Goal: Complete application form

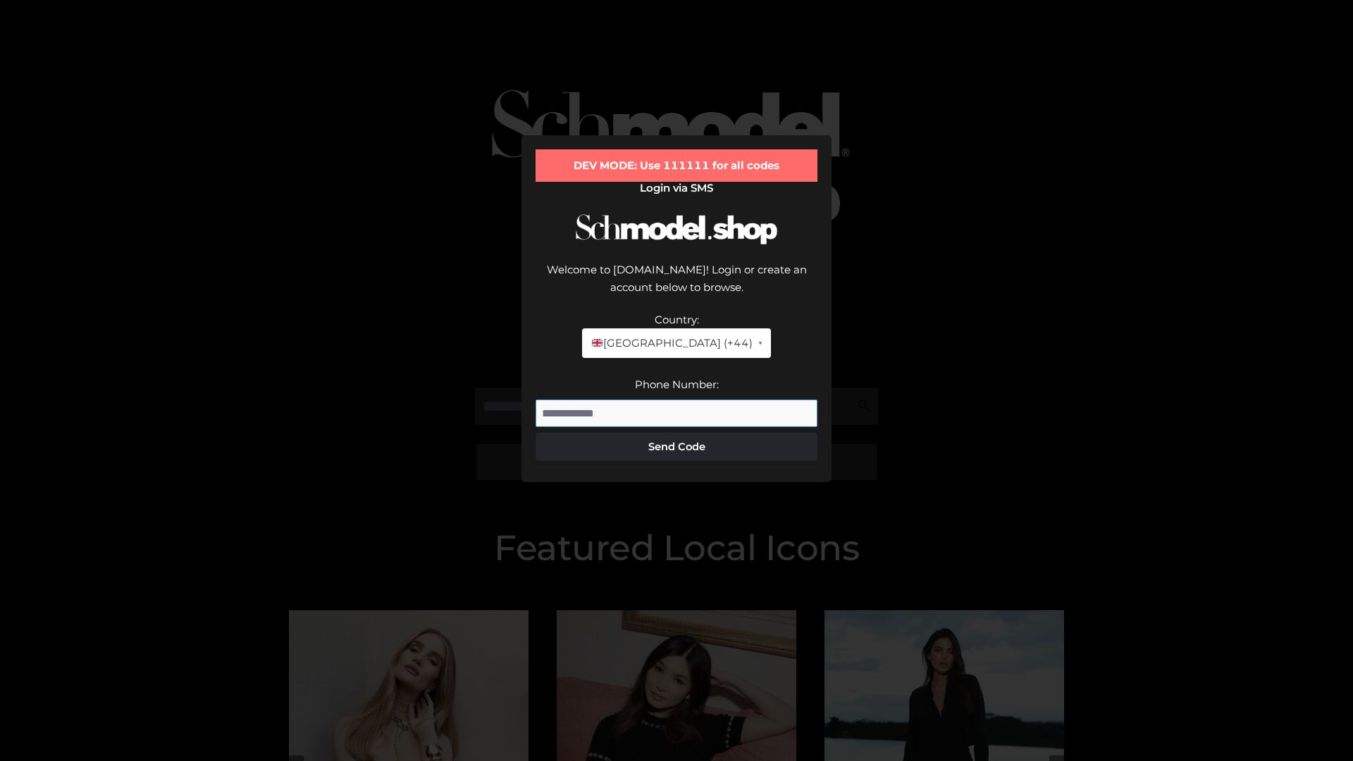
click at [676, 399] on input "Phone Number:" at bounding box center [676, 413] width 282 height 28
type input "**********"
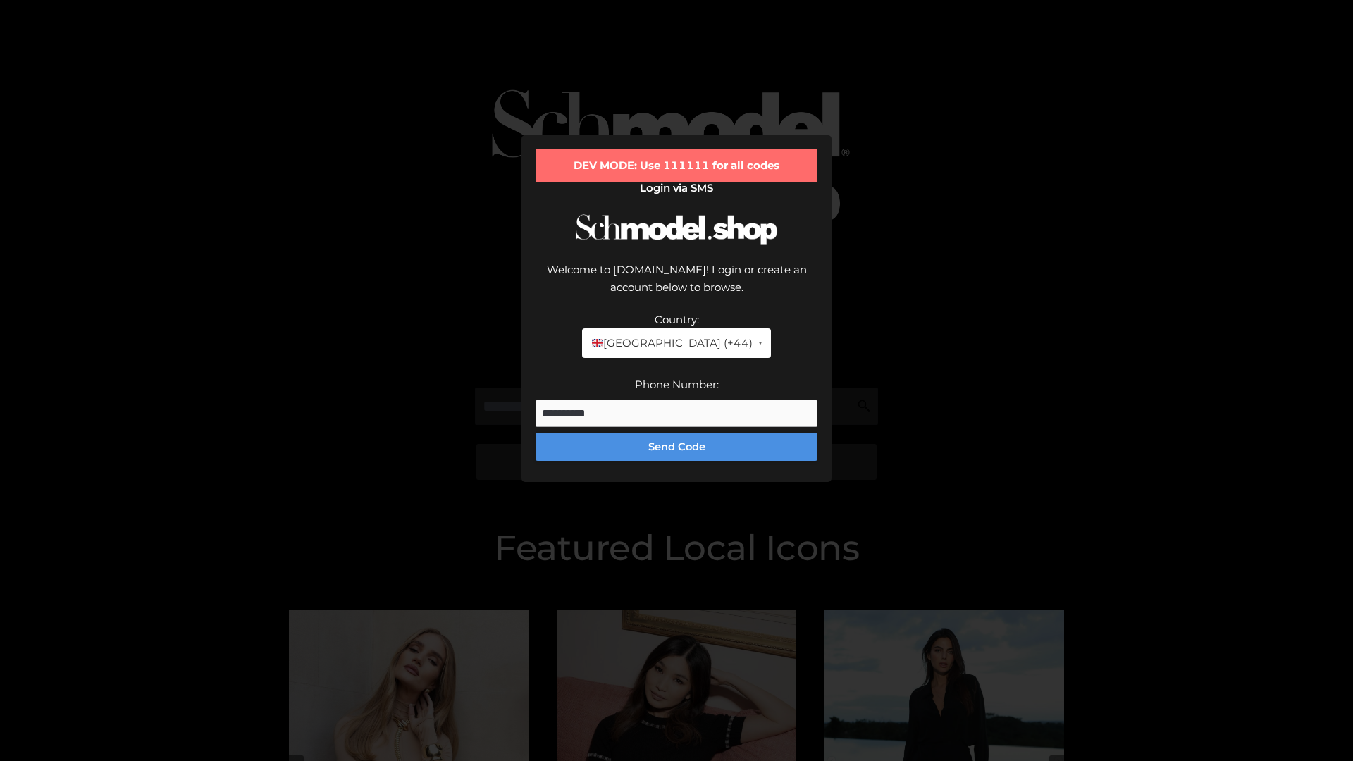
click at [676, 433] on button "Send Code" at bounding box center [676, 447] width 282 height 28
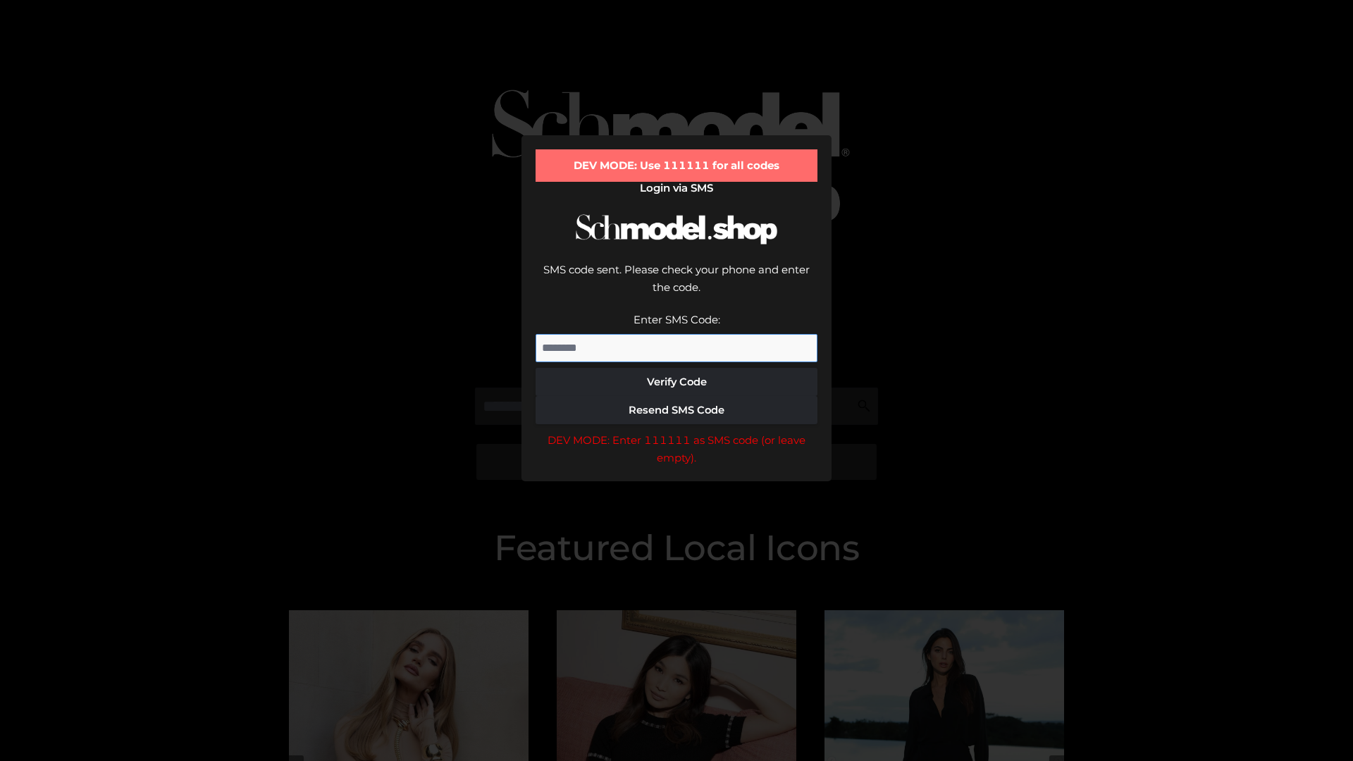
click at [676, 334] on input "Enter SMS Code:" at bounding box center [676, 348] width 282 height 28
type input "******"
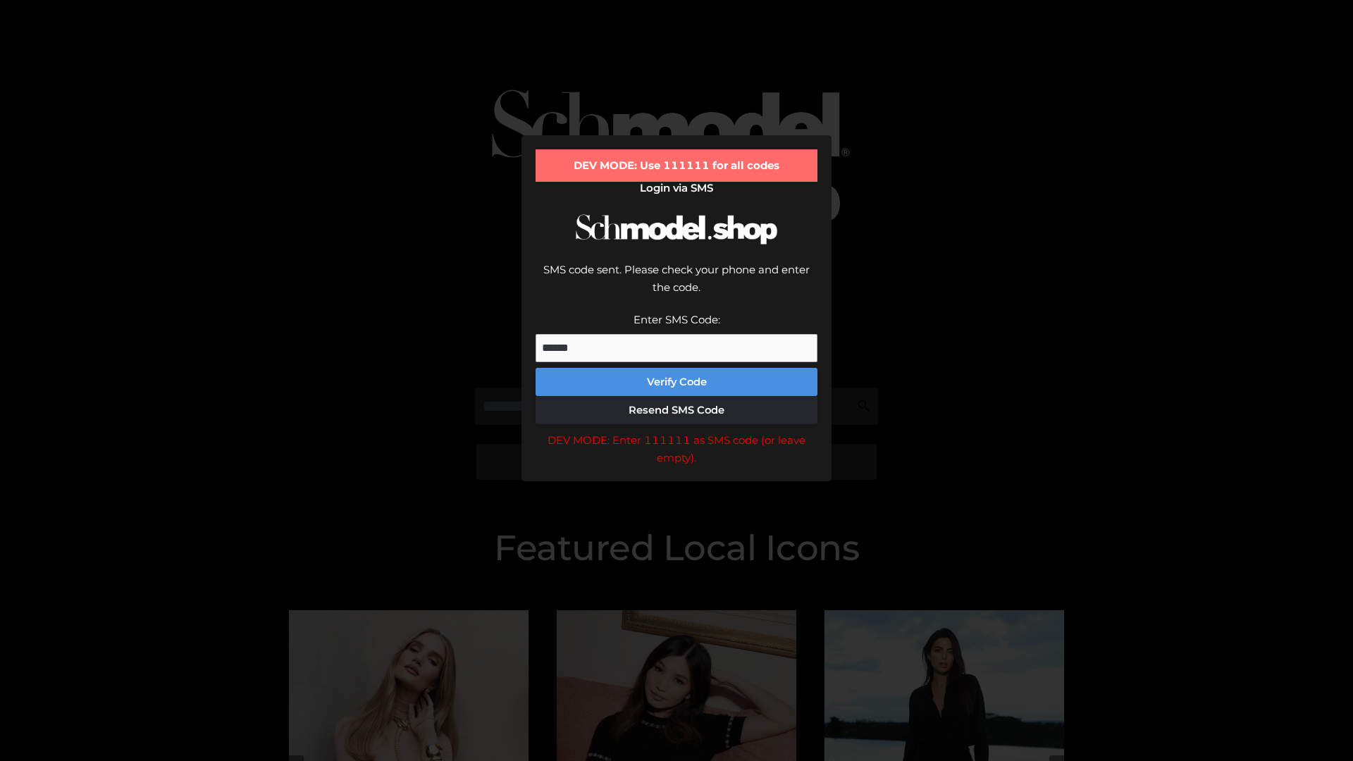
click at [676, 368] on button "Verify Code" at bounding box center [676, 382] width 282 height 28
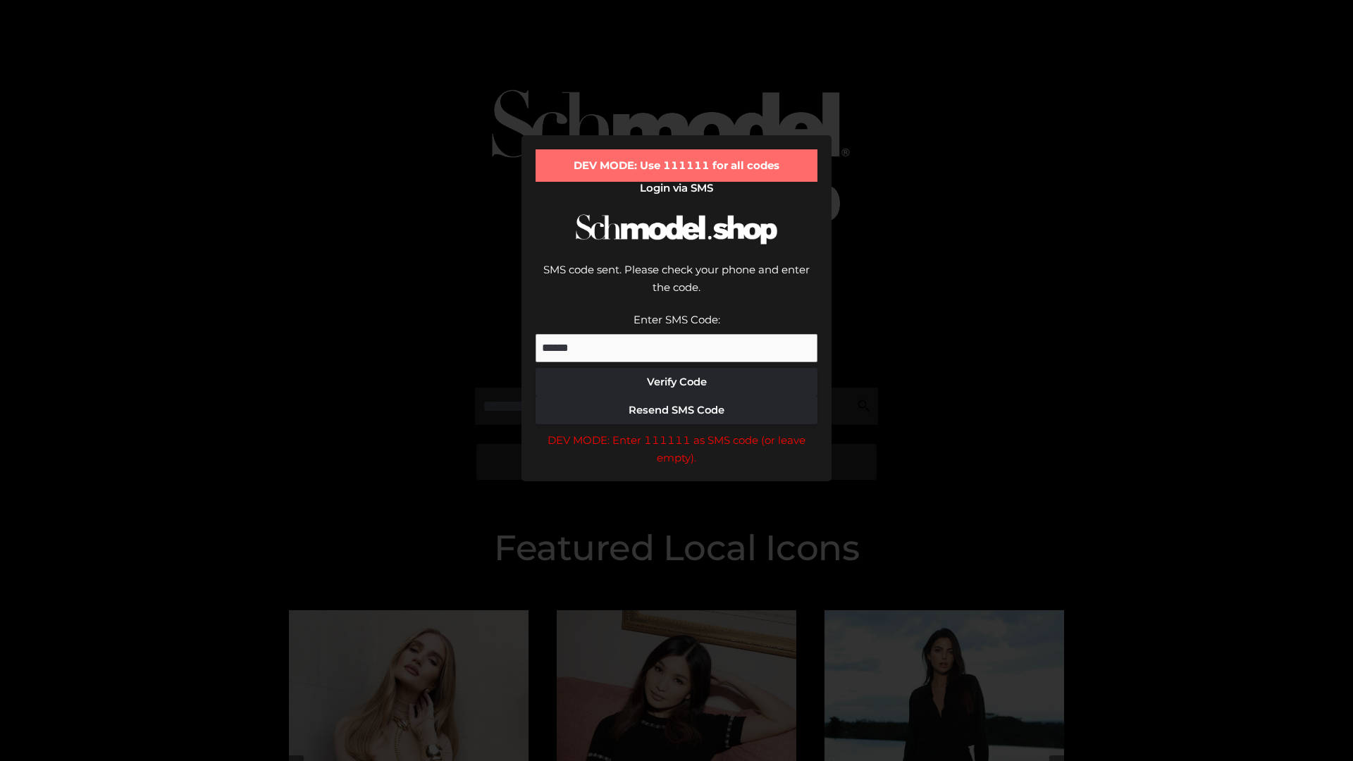
click at [676, 431] on div "DEV MODE: Enter 111111 as SMS code (or leave empty)." at bounding box center [676, 449] width 282 height 36
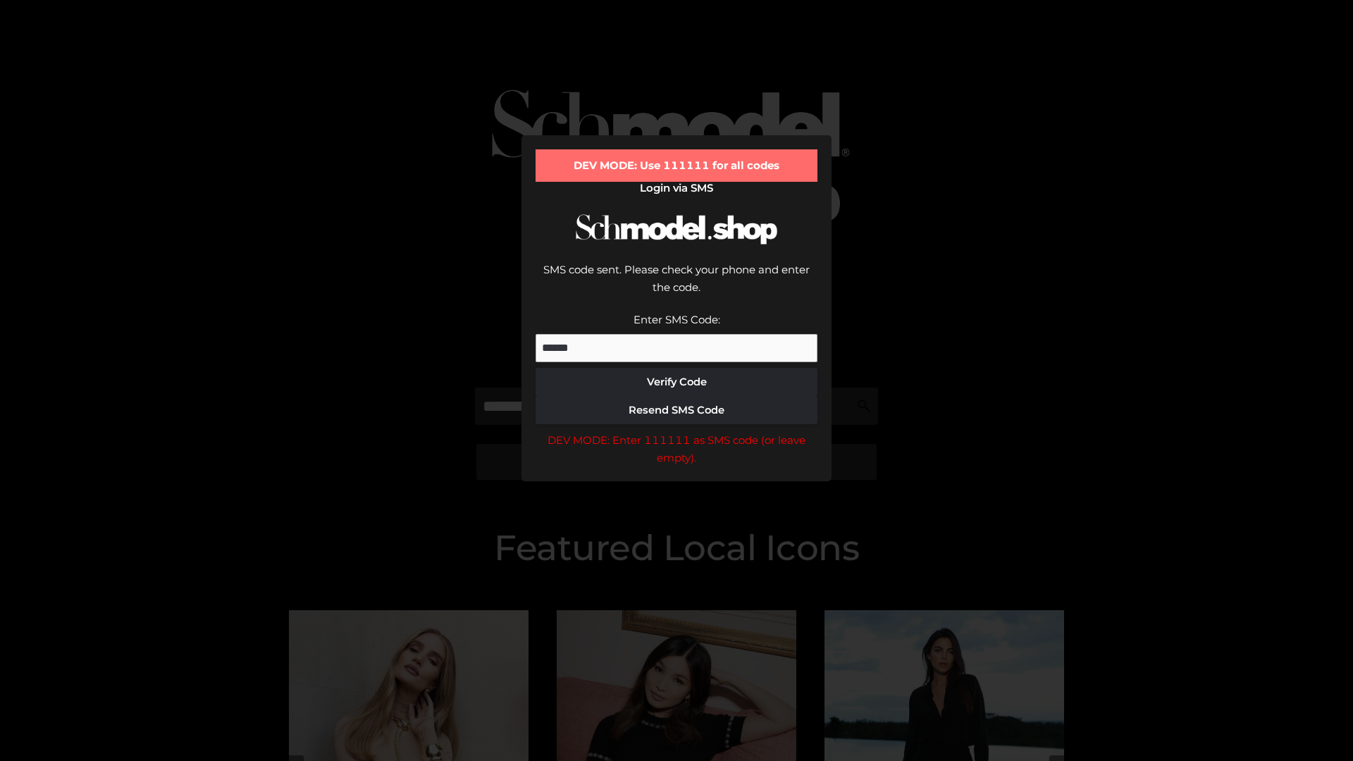
click at [676, 431] on div "DEV MODE: Enter 111111 as SMS code (or leave empty)." at bounding box center [676, 449] width 282 height 36
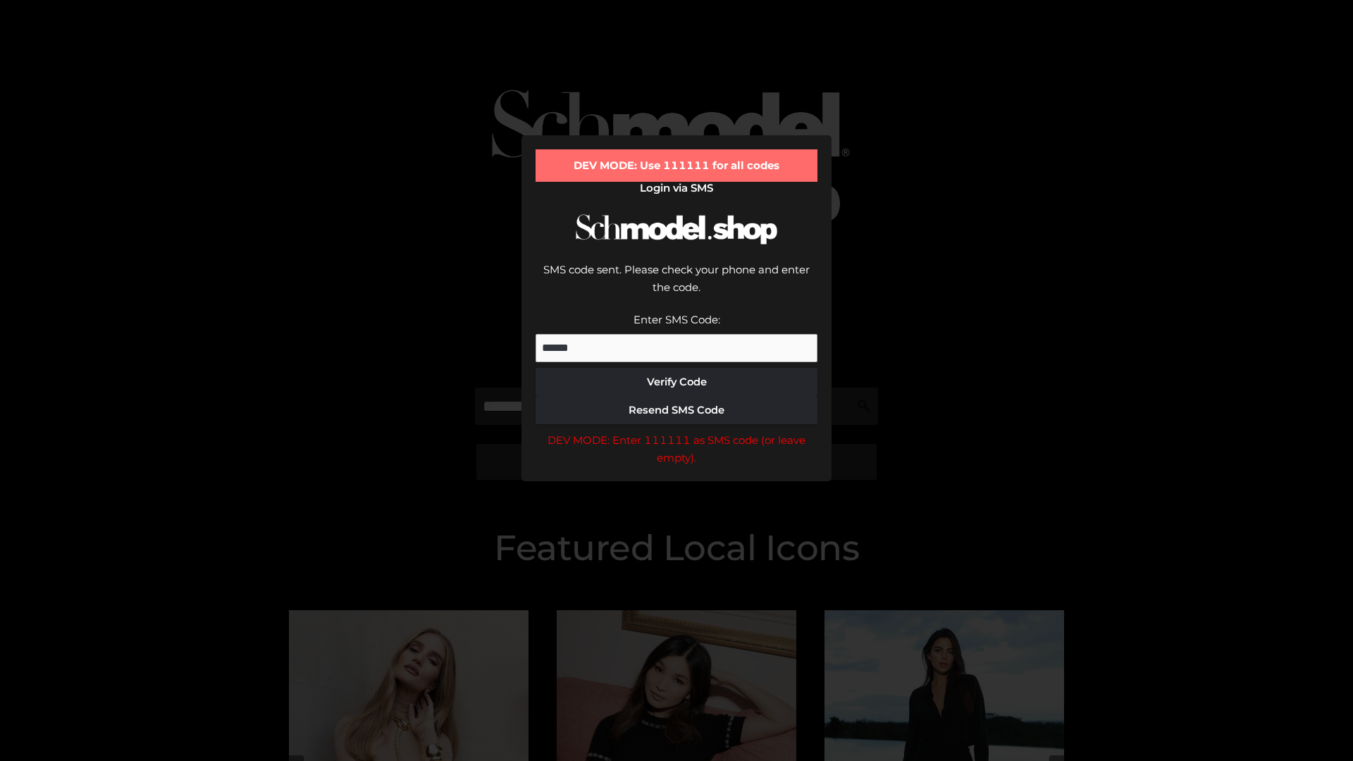
click at [676, 431] on div "DEV MODE: Enter 111111 as SMS code (or leave empty)." at bounding box center [676, 449] width 282 height 36
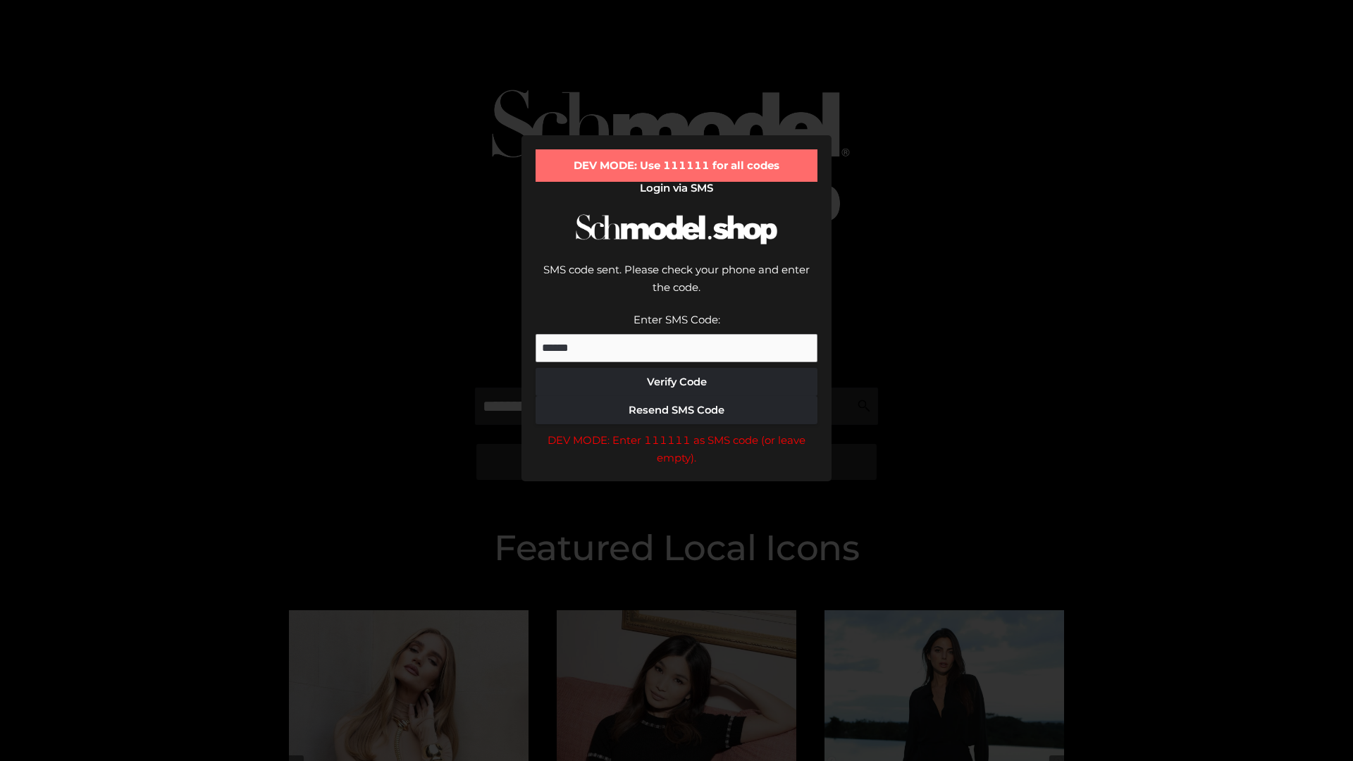
click at [676, 431] on div "DEV MODE: Enter 111111 as SMS code (or leave empty)." at bounding box center [676, 449] width 282 height 36
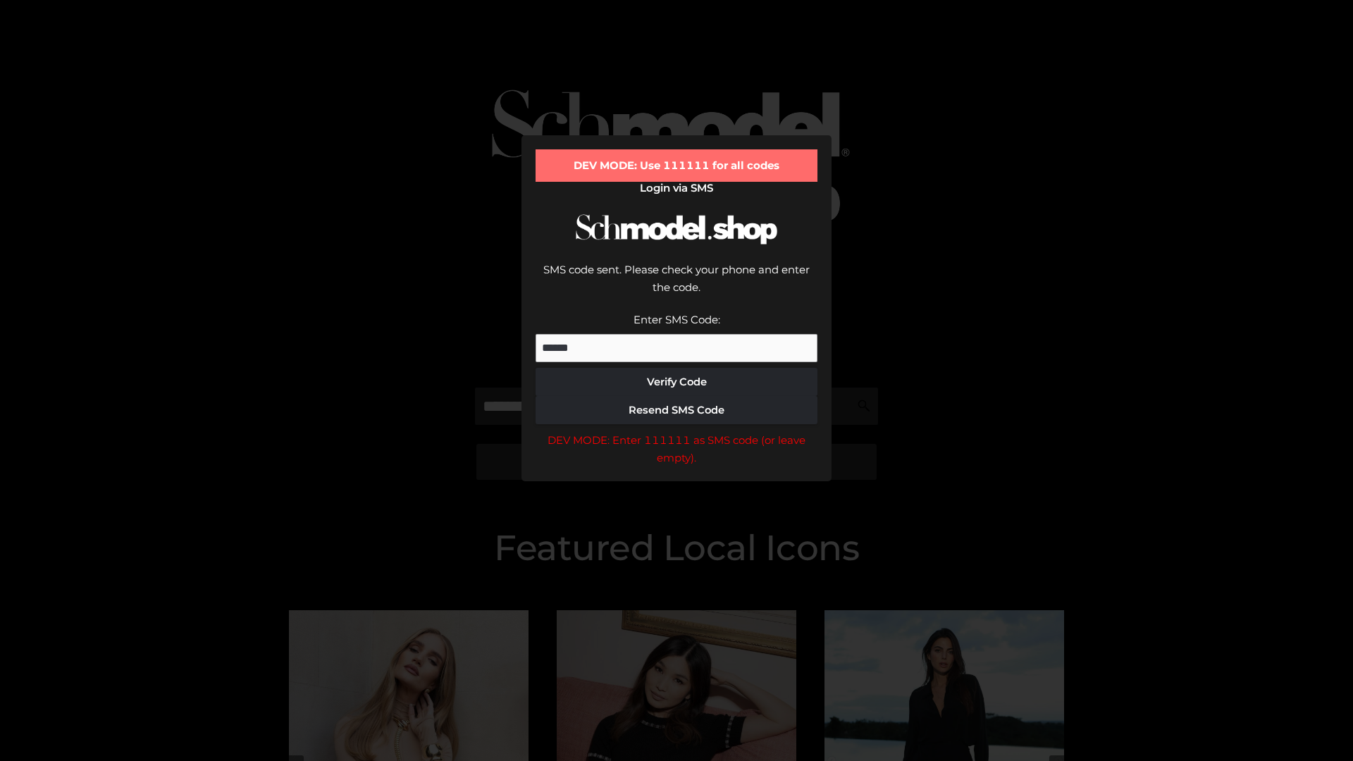
click at [676, 431] on div "DEV MODE: Enter 111111 as SMS code (or leave empty)." at bounding box center [676, 449] width 282 height 36
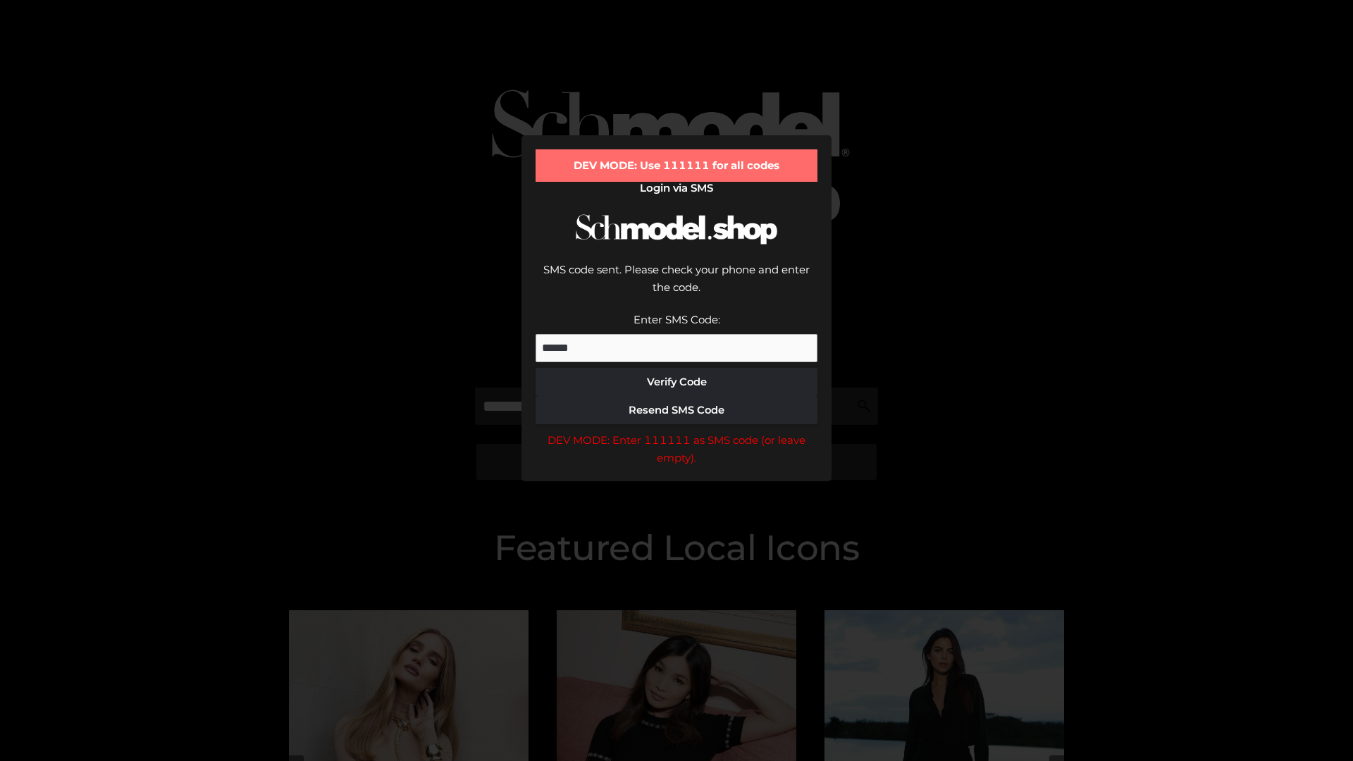
click at [676, 431] on div "DEV MODE: Enter 111111 as SMS code (or leave empty)." at bounding box center [676, 449] width 282 height 36
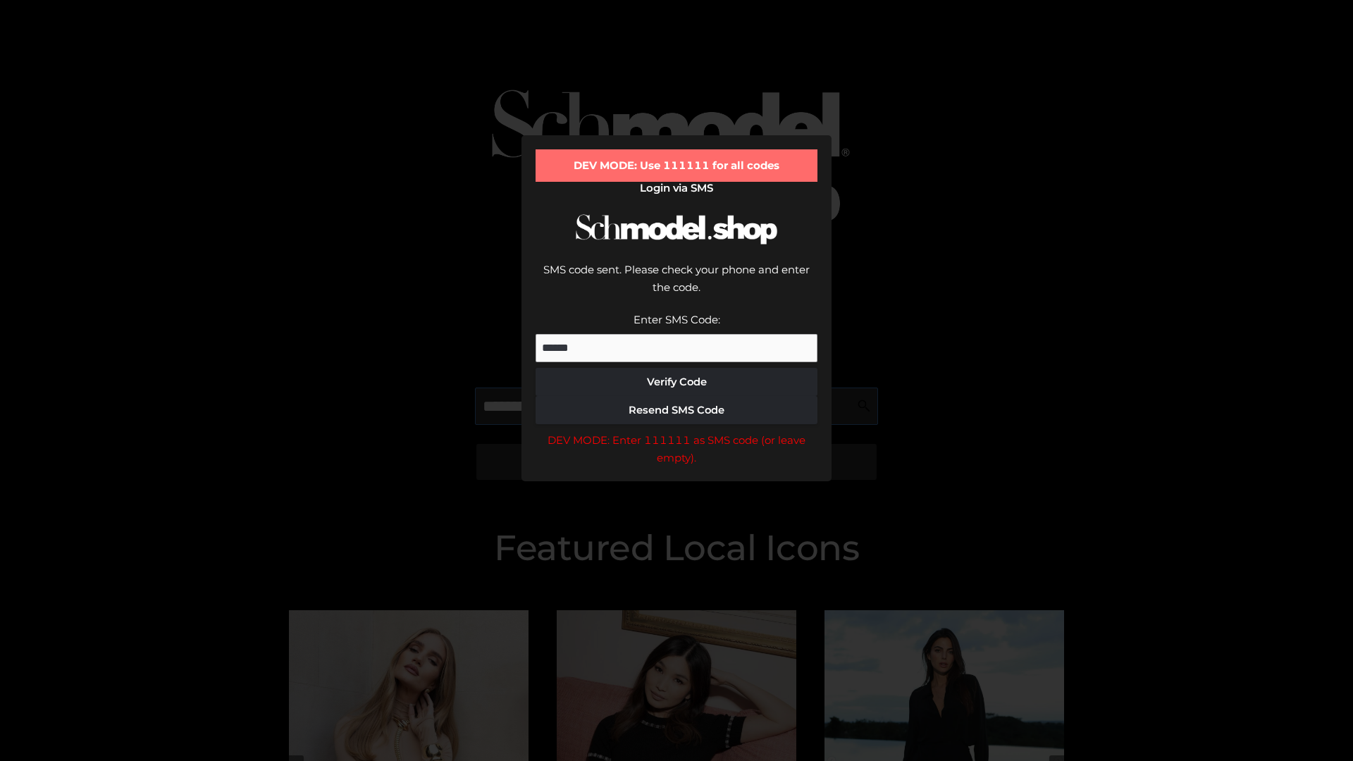
scroll to position [0, 73]
click at [676, 431] on div "DEV MODE: Enter 111111 as SMS code (or leave empty)." at bounding box center [676, 449] width 282 height 36
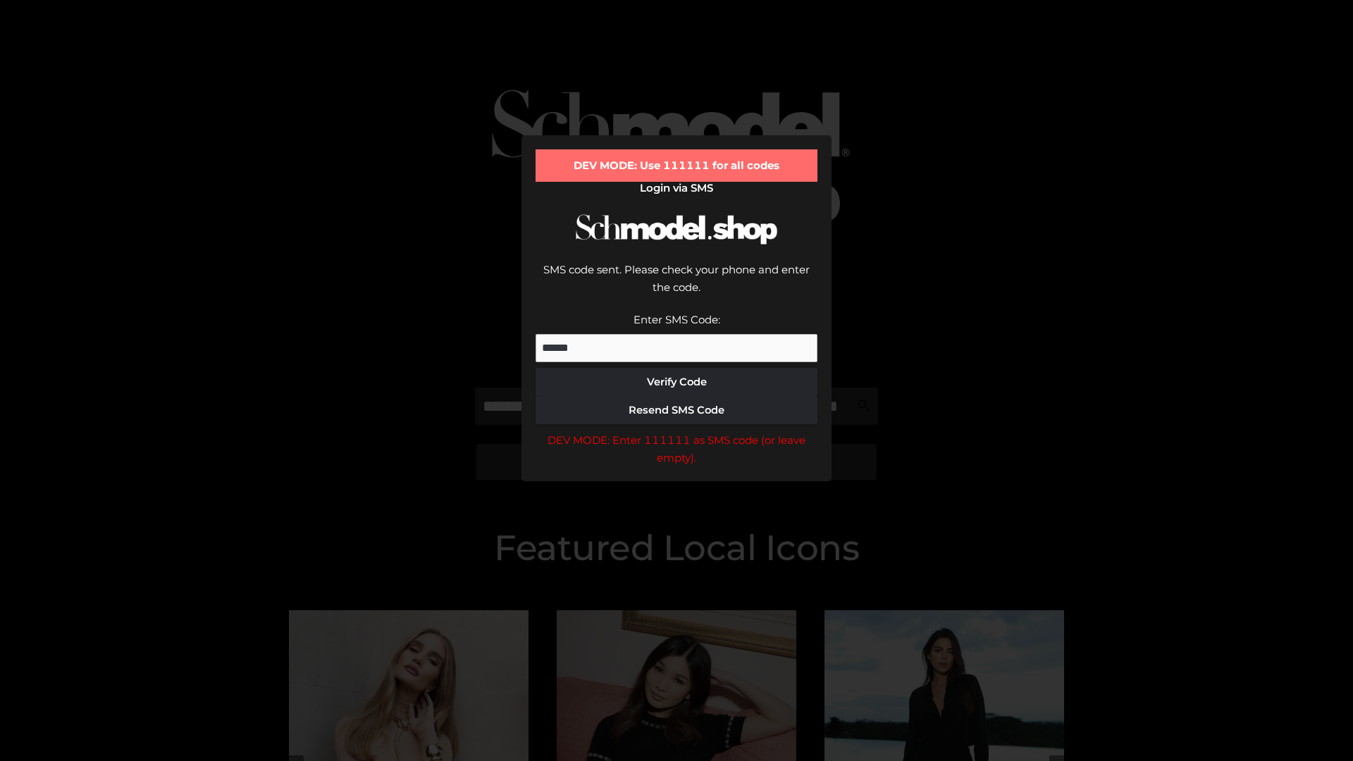
click at [676, 431] on div "DEV MODE: Enter 111111 as SMS code (or leave empty)." at bounding box center [676, 449] width 282 height 36
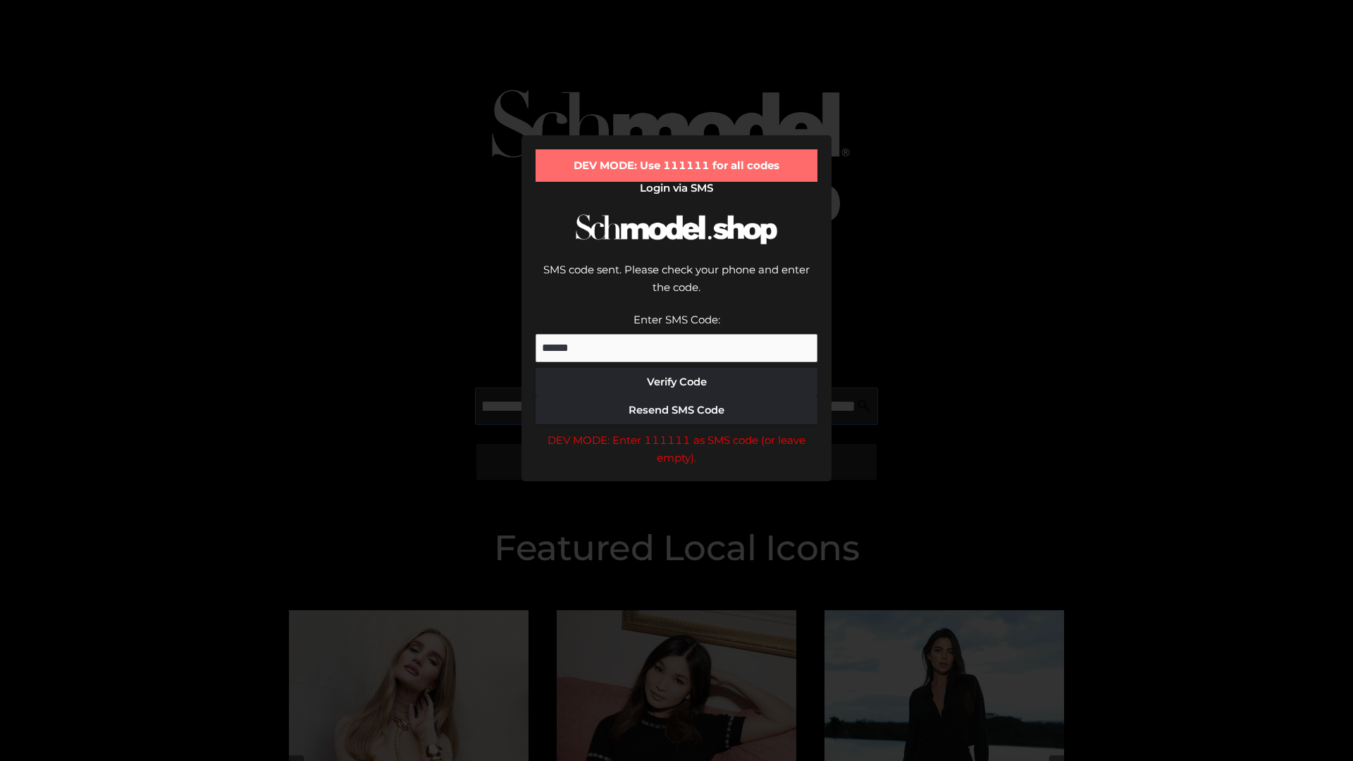
scroll to position [0, 154]
click at [676, 431] on div "DEV MODE: Enter 111111 as SMS code (or leave empty)." at bounding box center [676, 449] width 282 height 36
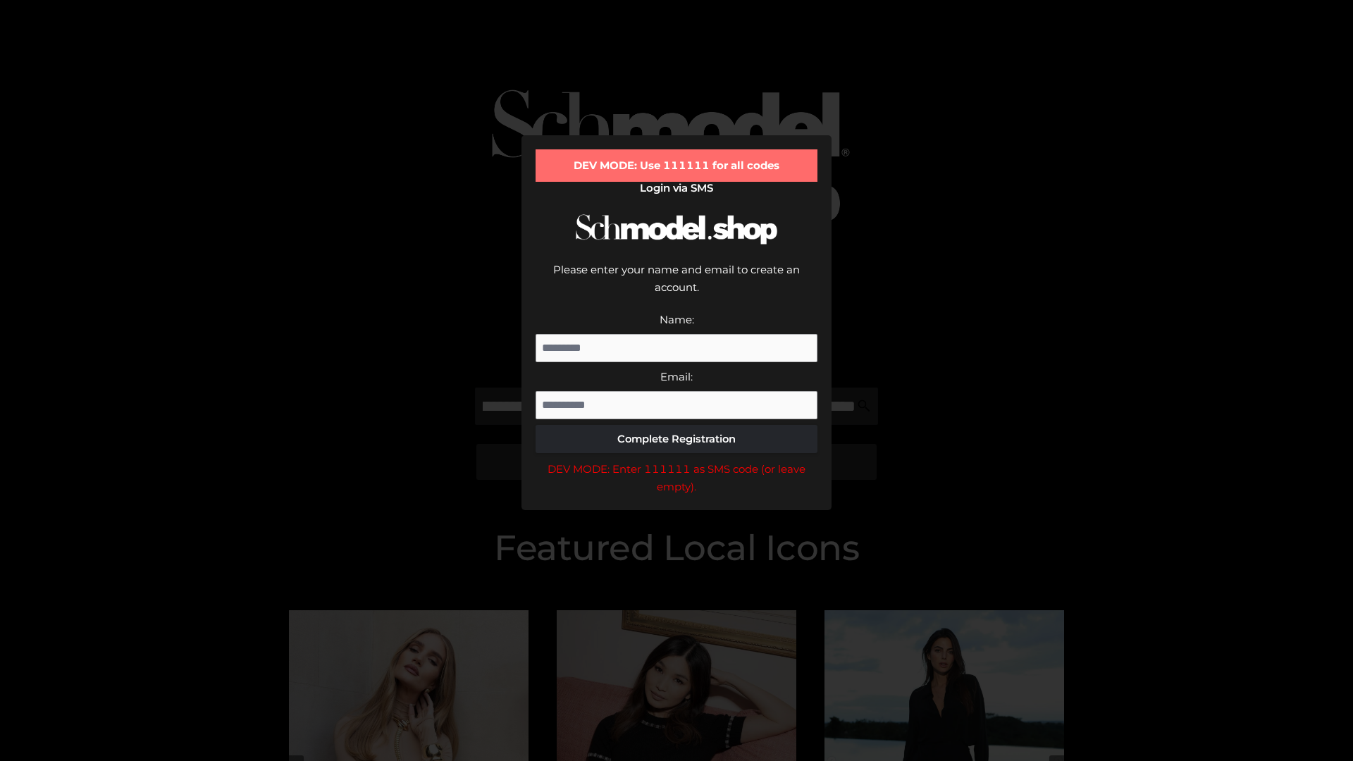
click at [676, 460] on div "DEV MODE: Enter 111111 as SMS code (or leave empty)." at bounding box center [676, 478] width 282 height 36
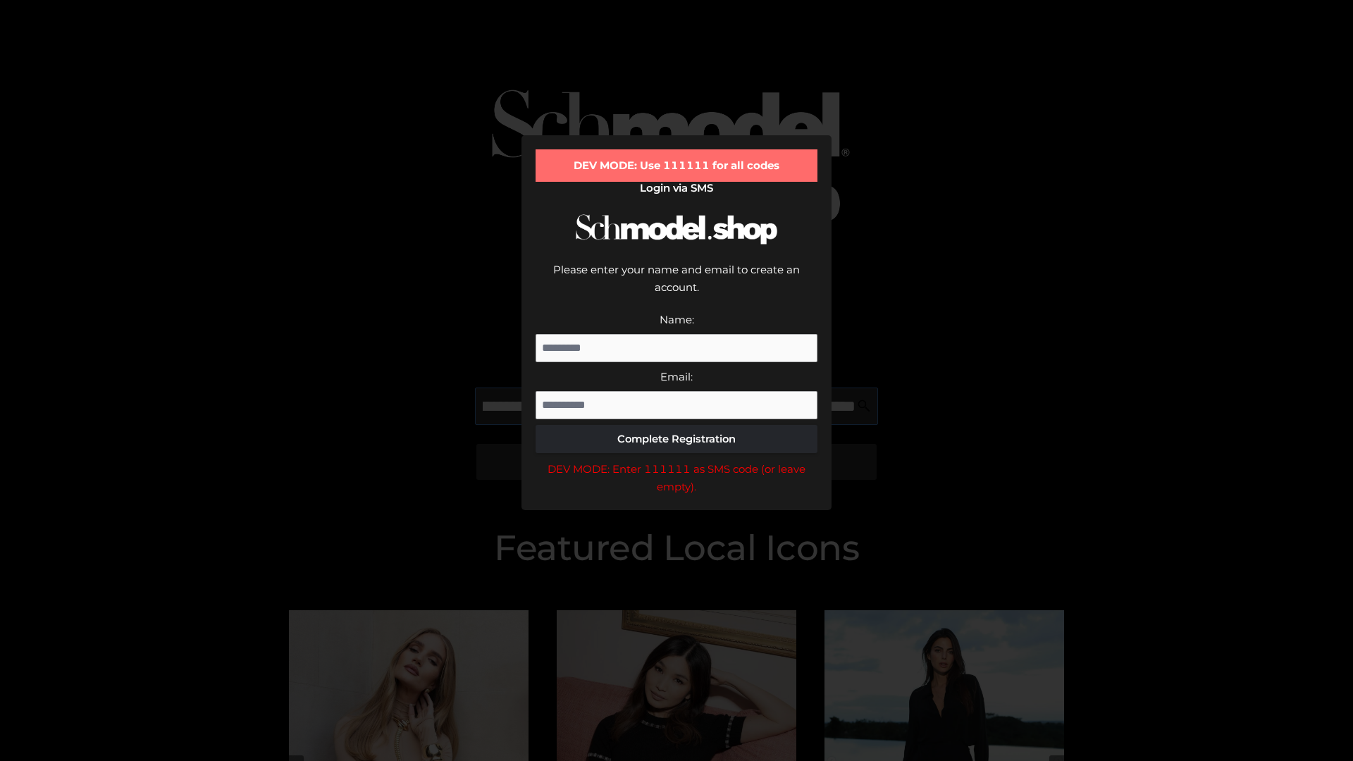
scroll to position [0, 239]
click at [676, 460] on div "DEV MODE: Enter 111111 as SMS code (or leave empty)." at bounding box center [676, 478] width 282 height 36
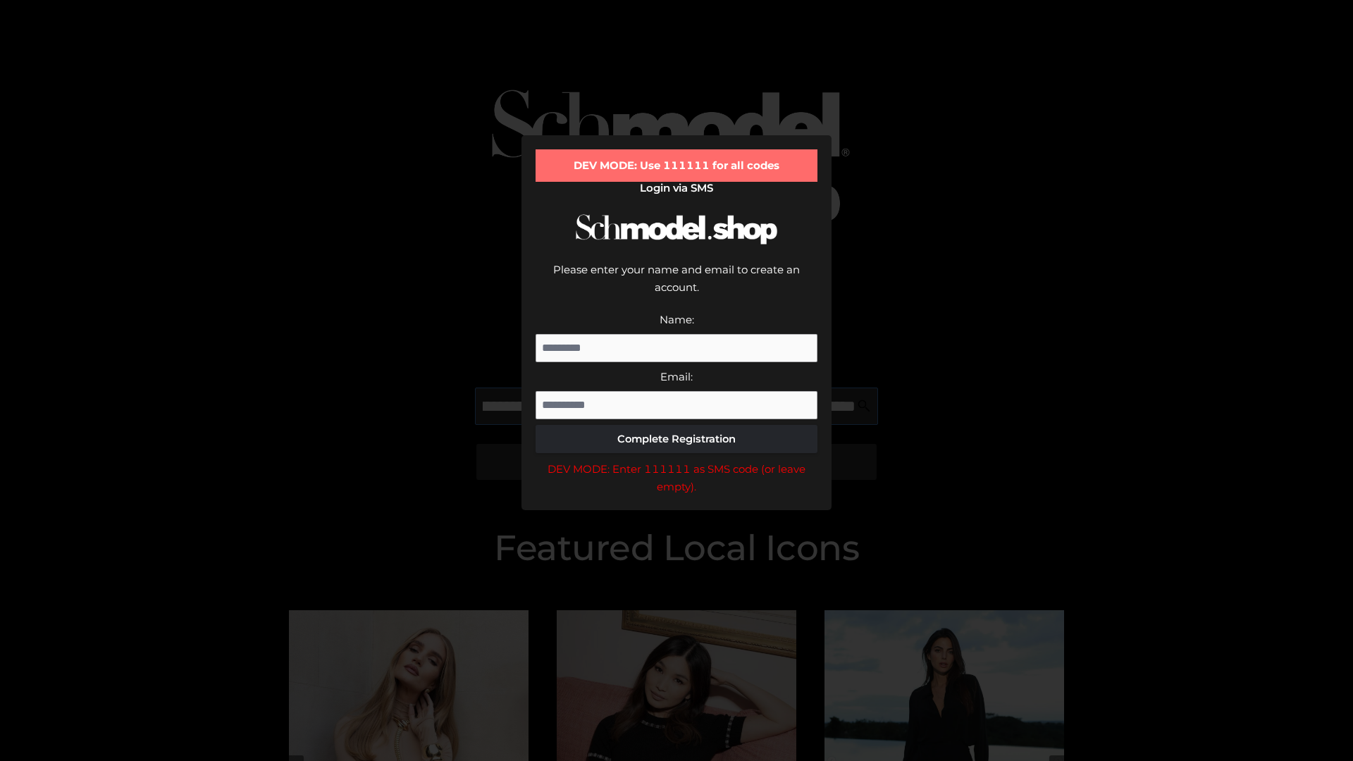
type input "**********"
